Goal: Find specific page/section: Find specific page/section

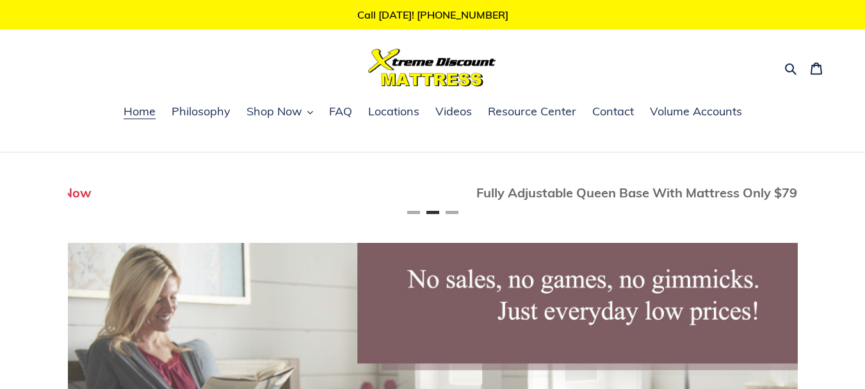
scroll to position [0, 730]
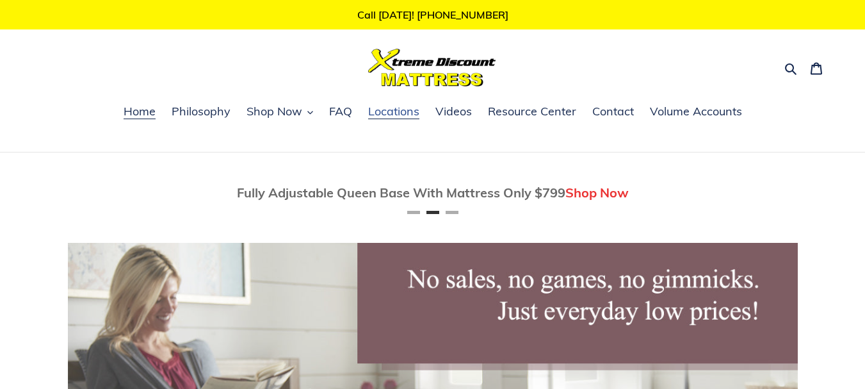
click at [388, 108] on span "Locations" at bounding box center [393, 111] width 51 height 15
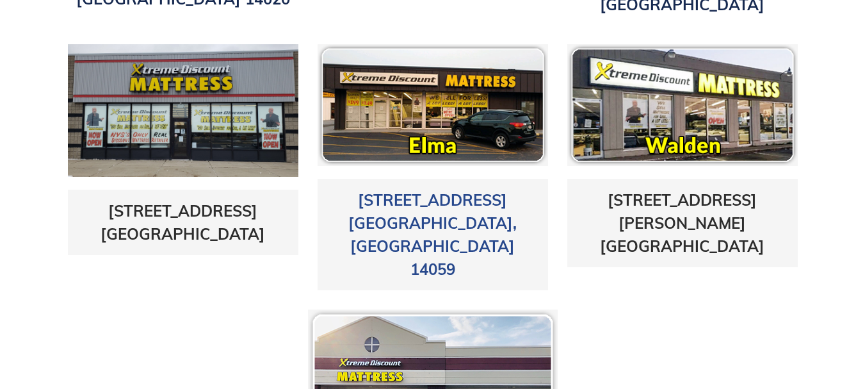
scroll to position [640, 0]
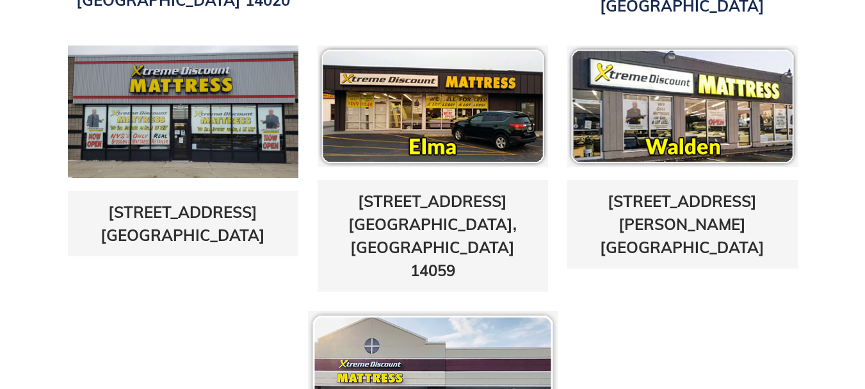
click at [459, 113] on img at bounding box center [433, 106] width 231 height 122
click at [433, 132] on img at bounding box center [433, 106] width 231 height 122
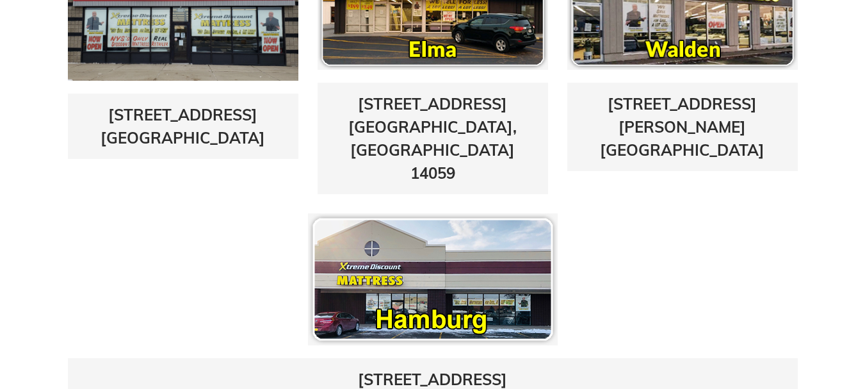
scroll to position [769, 0]
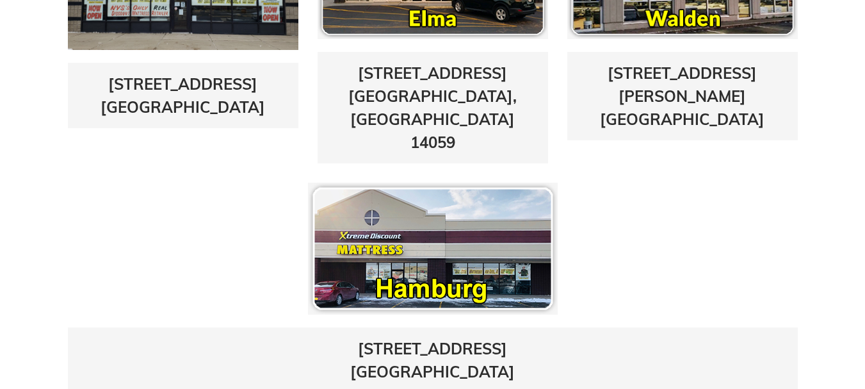
click at [414, 183] on img at bounding box center [433, 249] width 250 height 132
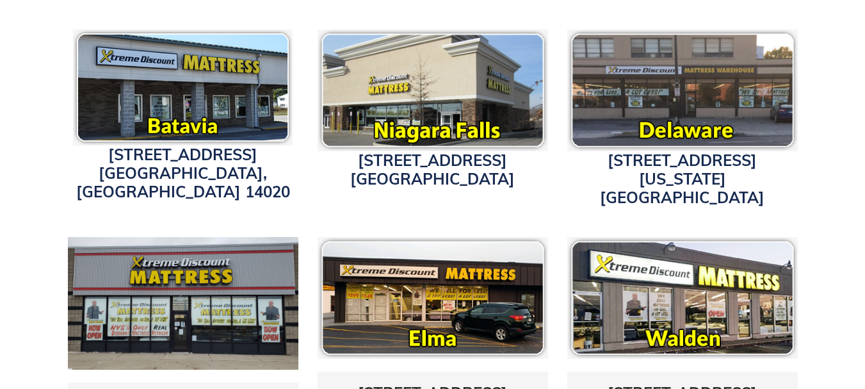
scroll to position [448, 0]
